Goal: Contribute content: Add original content to the website for others to see

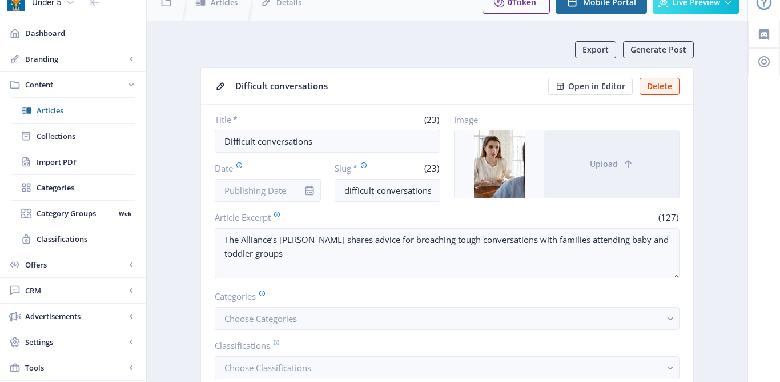
scroll to position [18, 0]
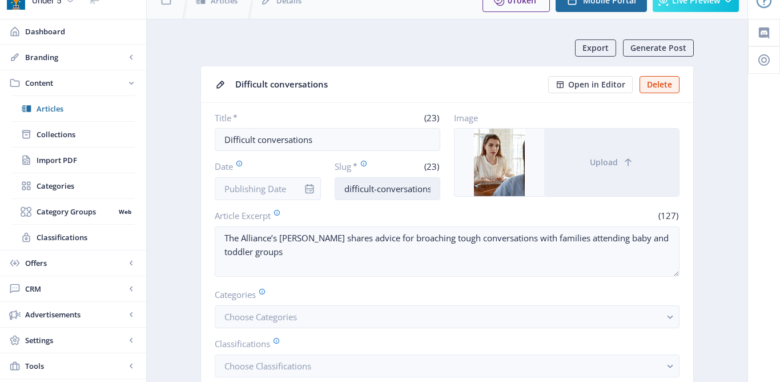
click at [344, 188] on input "difficult-conversations" at bounding box center [388, 188] width 106 height 23
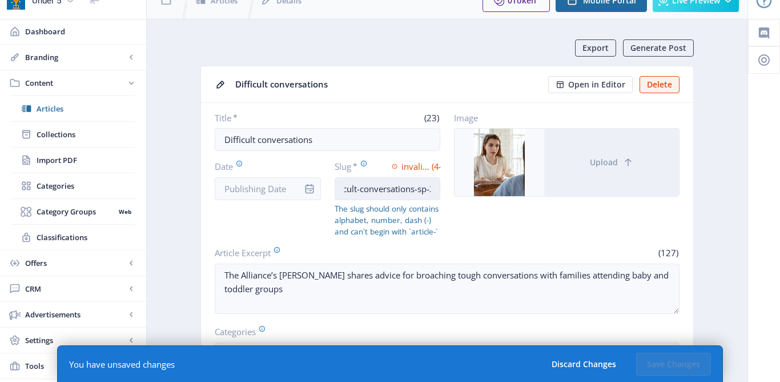
scroll to position [0, 98]
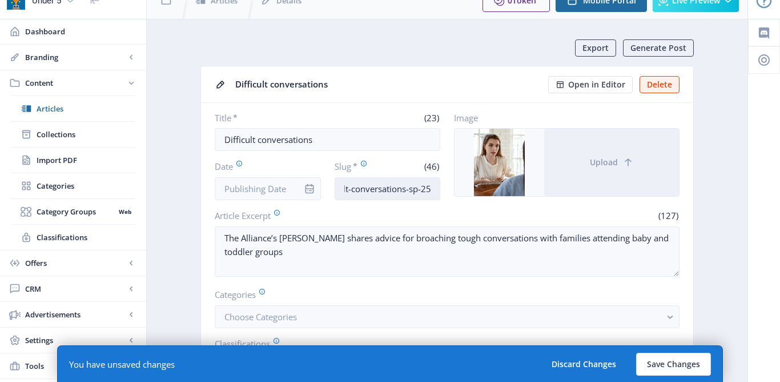
click at [414, 191] on input "baby-and-toddler-difficult-conversations-sp-25" at bounding box center [388, 188] width 106 height 23
type input "baby-and-toddler-difficult-conversations-sep-25"
click at [247, 191] on input "Date" at bounding box center [268, 188] width 106 height 23
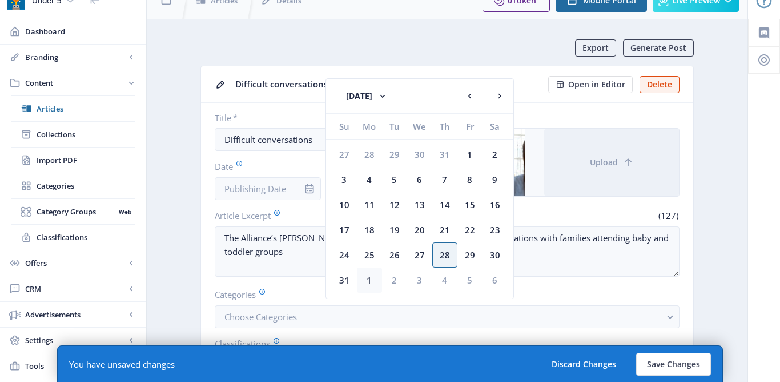
click at [369, 277] on div "1" at bounding box center [369, 279] width 25 height 25
type input "[DATE]"
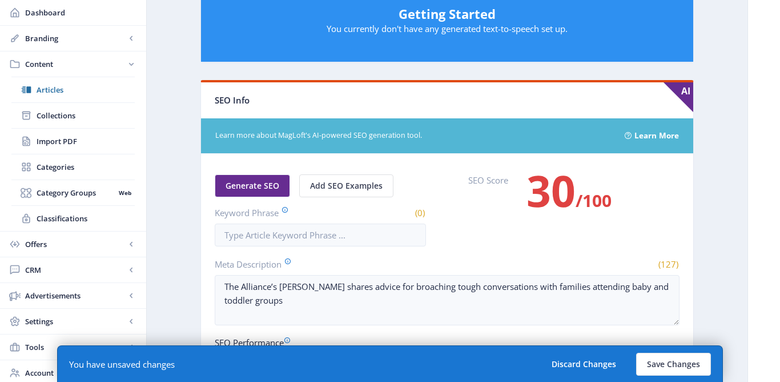
scroll to position [577, 0]
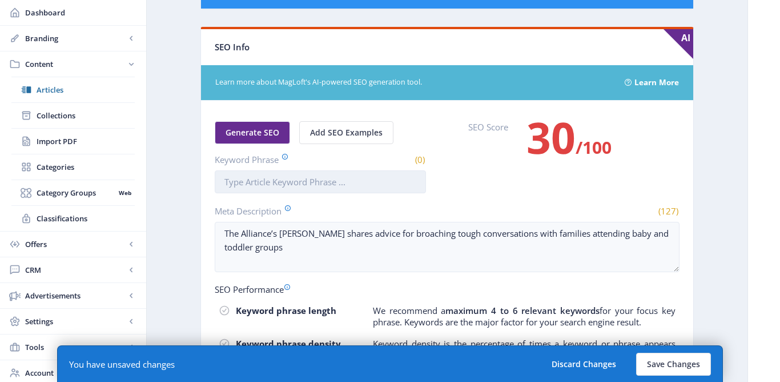
click at [295, 183] on input "Keyword Phrase" at bounding box center [320, 181] width 211 height 23
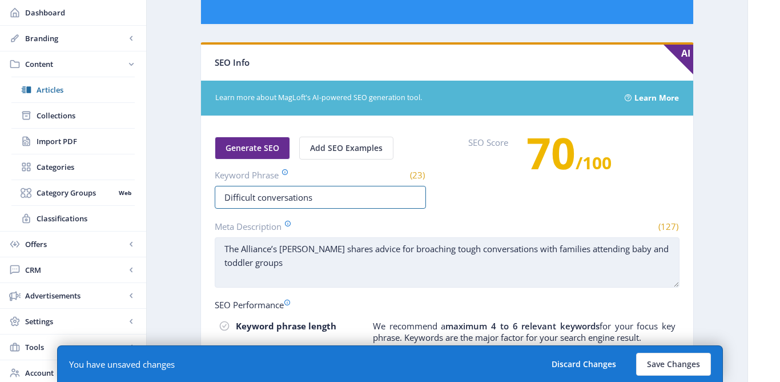
scroll to position [564, 0]
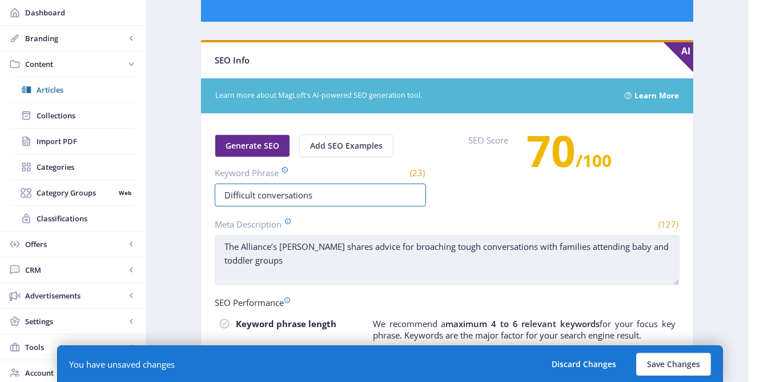
type input "Difficult conversations"
click at [479, 251] on textarea "The Alliance’s [PERSON_NAME] shares advice for broaching tough conversations wi…" at bounding box center [447, 260] width 465 height 50
click at [474, 249] on textarea "The Alliance’s [PERSON_NAME] shares advice for broaching tough conversations wi…" at bounding box center [447, 260] width 465 height 50
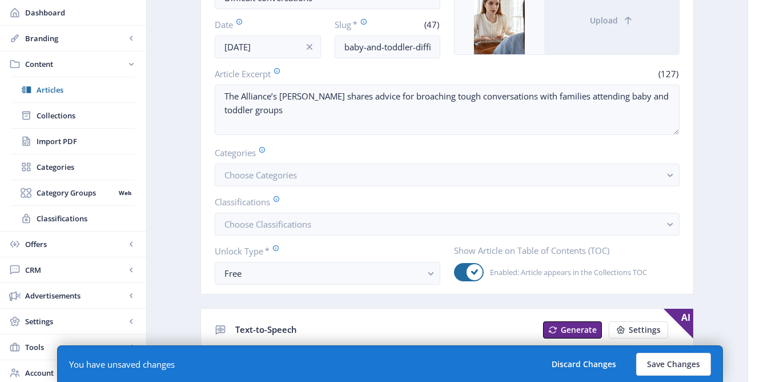
scroll to position [118, 0]
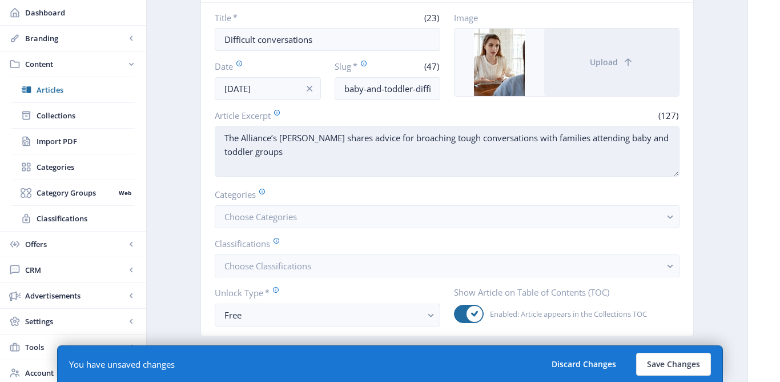
type textarea "The Alliance’s [PERSON_NAME] shares advice for broaching difficult conversation…"
click at [475, 137] on textarea "The Alliance’s [PERSON_NAME] shares advice for broaching tough conversations wi…" at bounding box center [447, 151] width 465 height 50
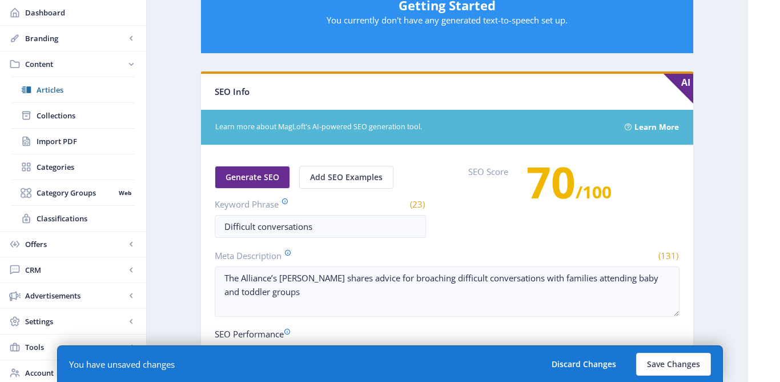
scroll to position [649, 0]
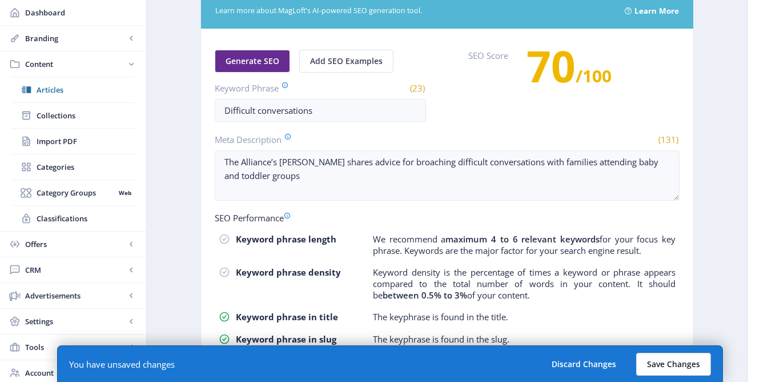
type textarea "The Alliance’s [PERSON_NAME] shares advice for broaching difficult conversation…"
click at [655, 366] on button "Save Changes" at bounding box center [674, 364] width 75 height 23
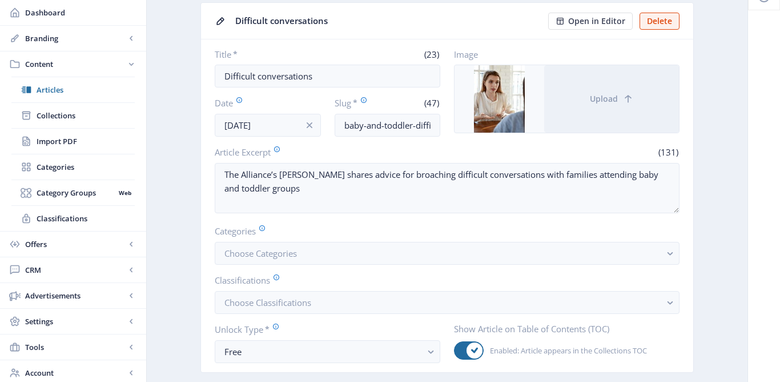
scroll to position [155, 0]
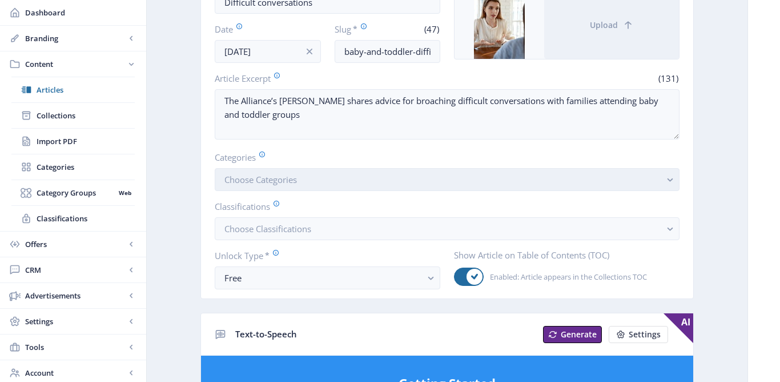
click at [255, 184] on span "Choose Categories" at bounding box center [261, 179] width 73 height 11
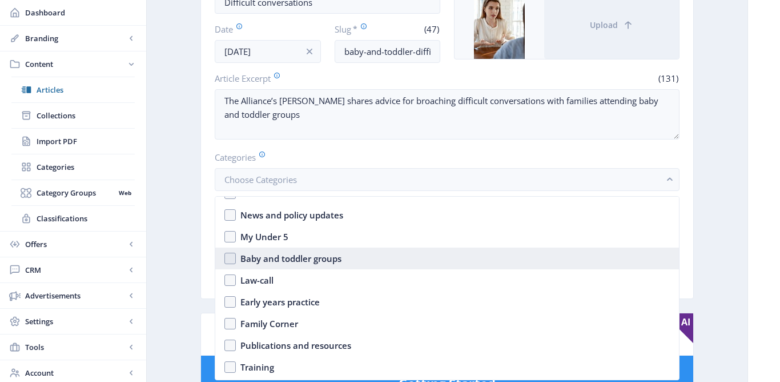
scroll to position [0, 0]
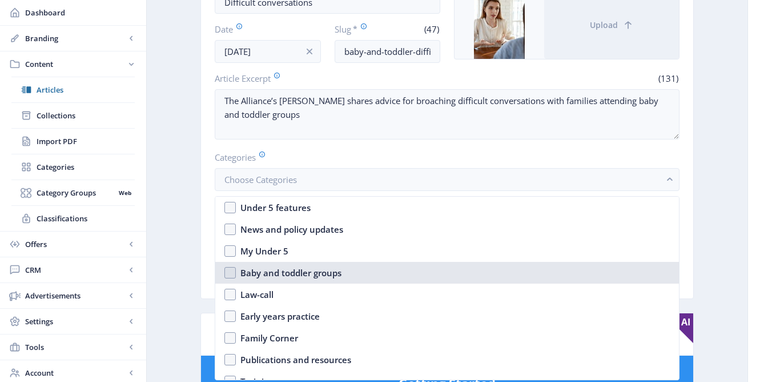
click at [232, 273] on nb-option "Baby and toddler groups" at bounding box center [447, 273] width 464 height 22
checkbox input "true"
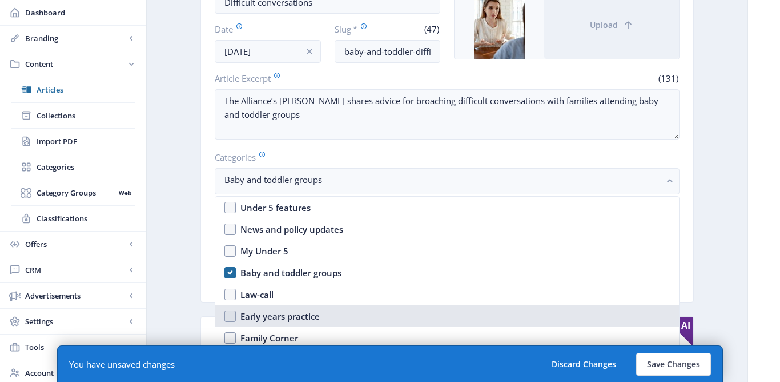
click at [237, 319] on nb-option "Early years practice" at bounding box center [447, 316] width 464 height 22
checkbox input "true"
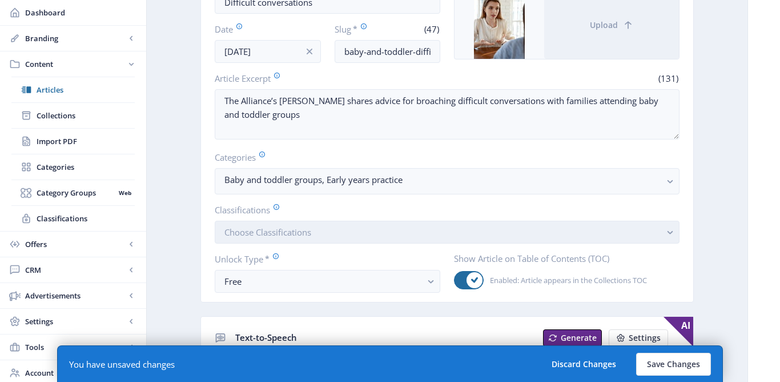
click at [245, 226] on span "Choose Classifications" at bounding box center [268, 231] width 87 height 11
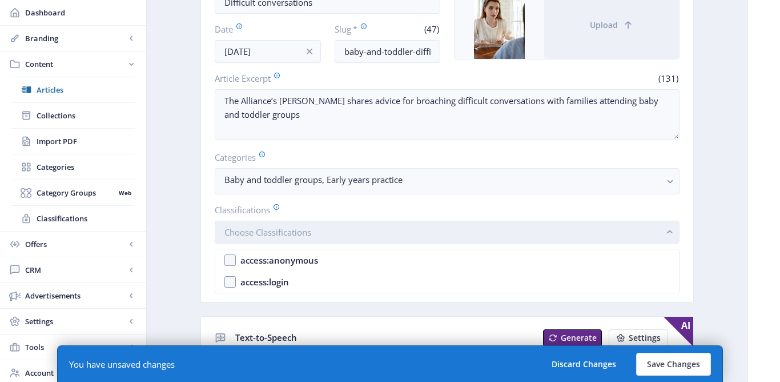
scroll to position [0, 0]
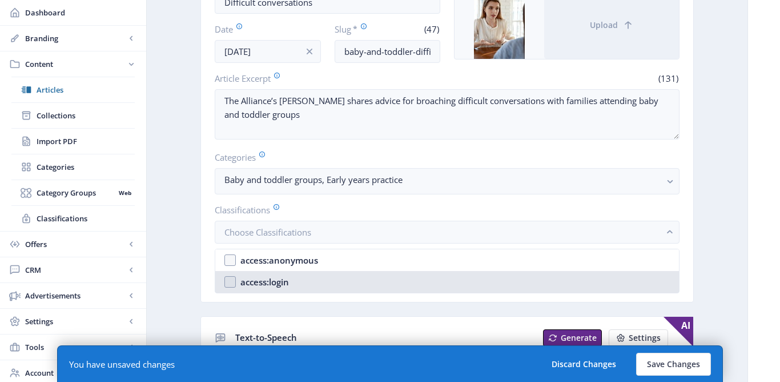
click at [261, 281] on div "access:login" at bounding box center [265, 282] width 49 height 14
checkbox input "true"
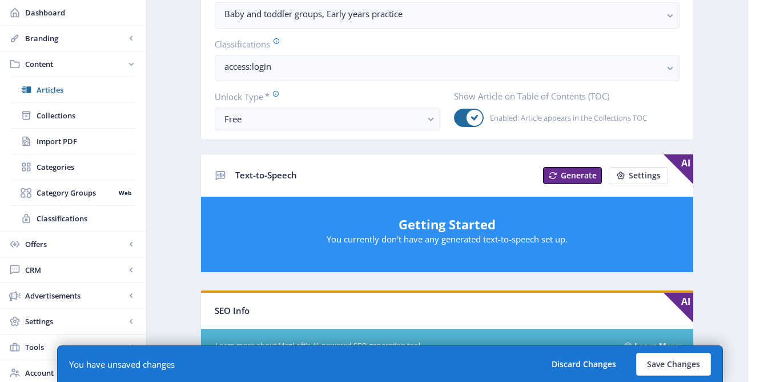
scroll to position [331, 0]
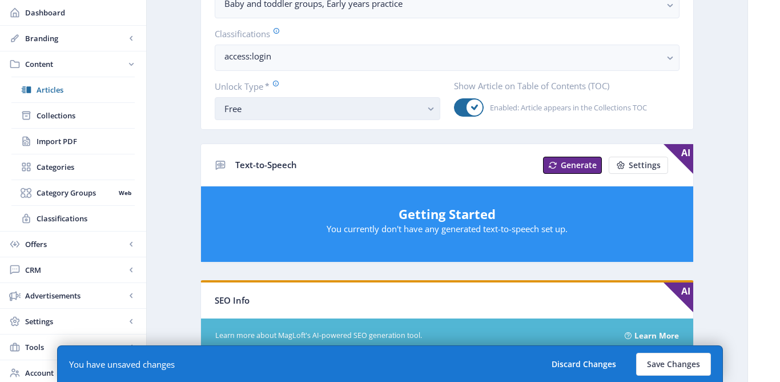
click at [292, 108] on div "Free" at bounding box center [323, 109] width 197 height 14
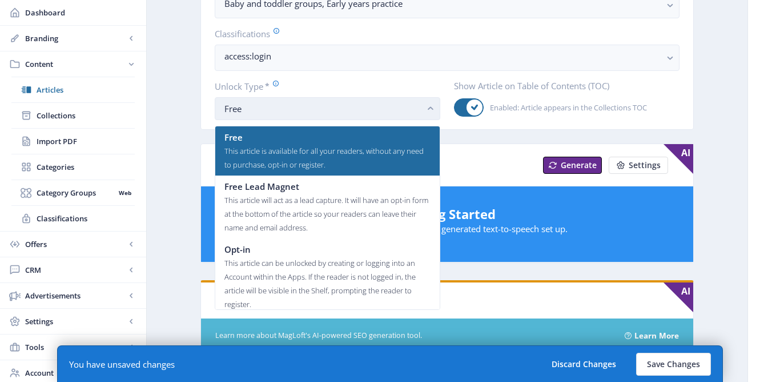
scroll to position [0, 0]
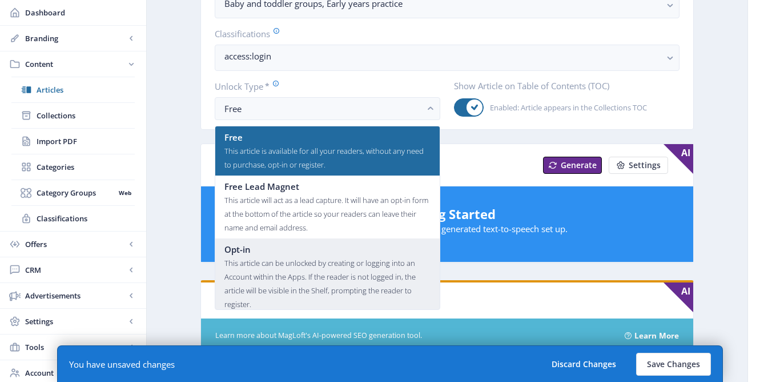
click at [258, 270] on div "This article can be unlocked by creating or logging into an Account within the …" at bounding box center [328, 283] width 206 height 55
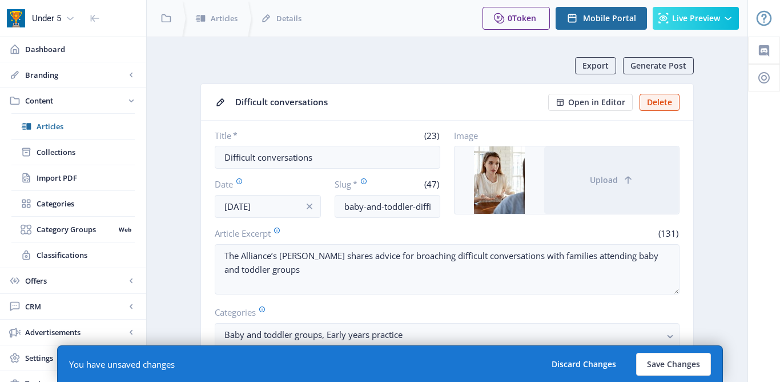
scroll to position [331, 0]
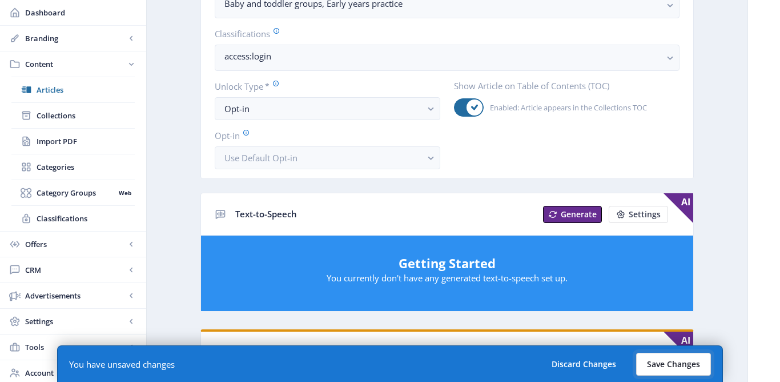
click at [682, 367] on button "Save Changes" at bounding box center [674, 364] width 75 height 23
